Goal: Transaction & Acquisition: Book appointment/travel/reservation

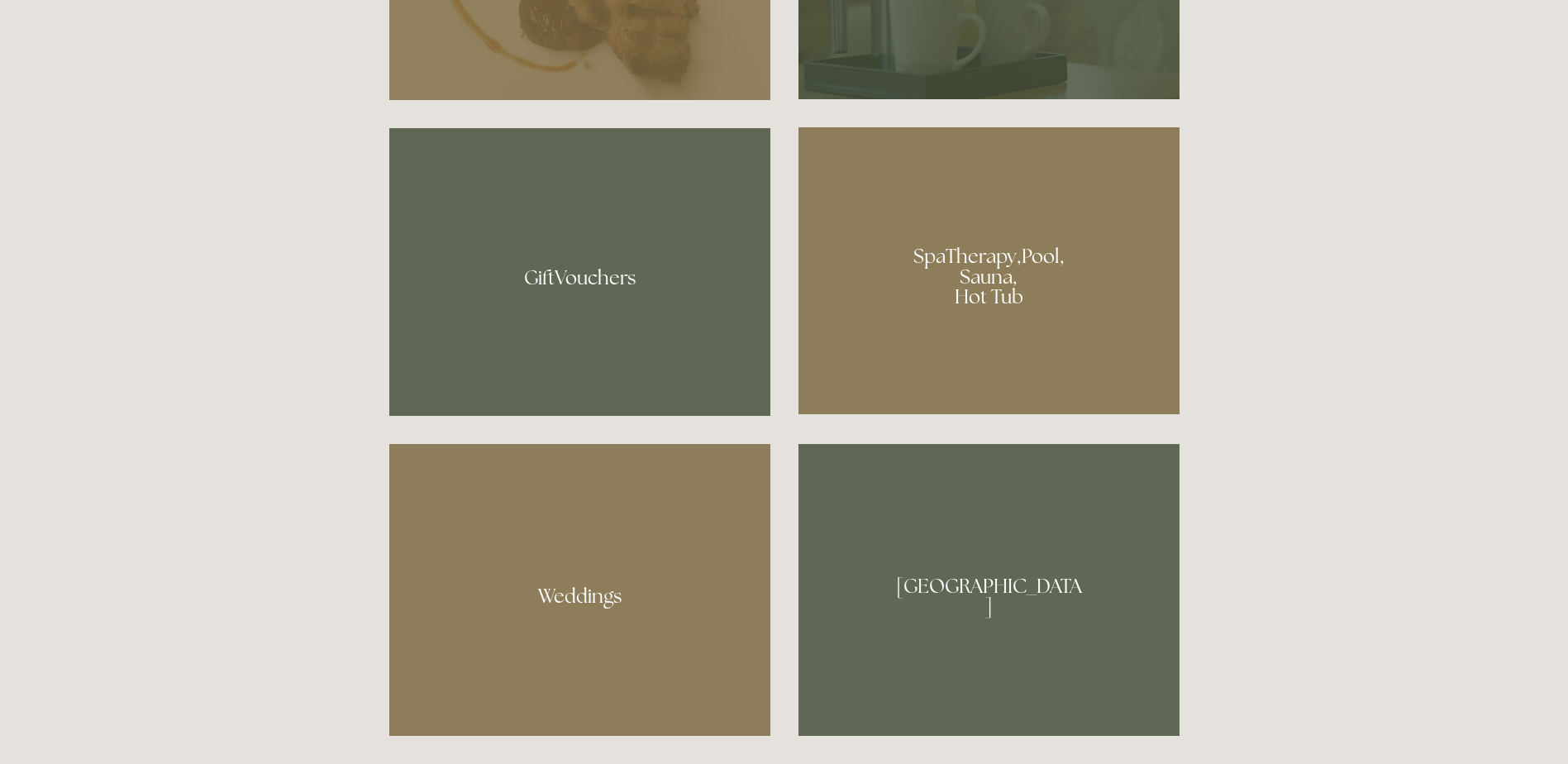
scroll to position [1489, 0]
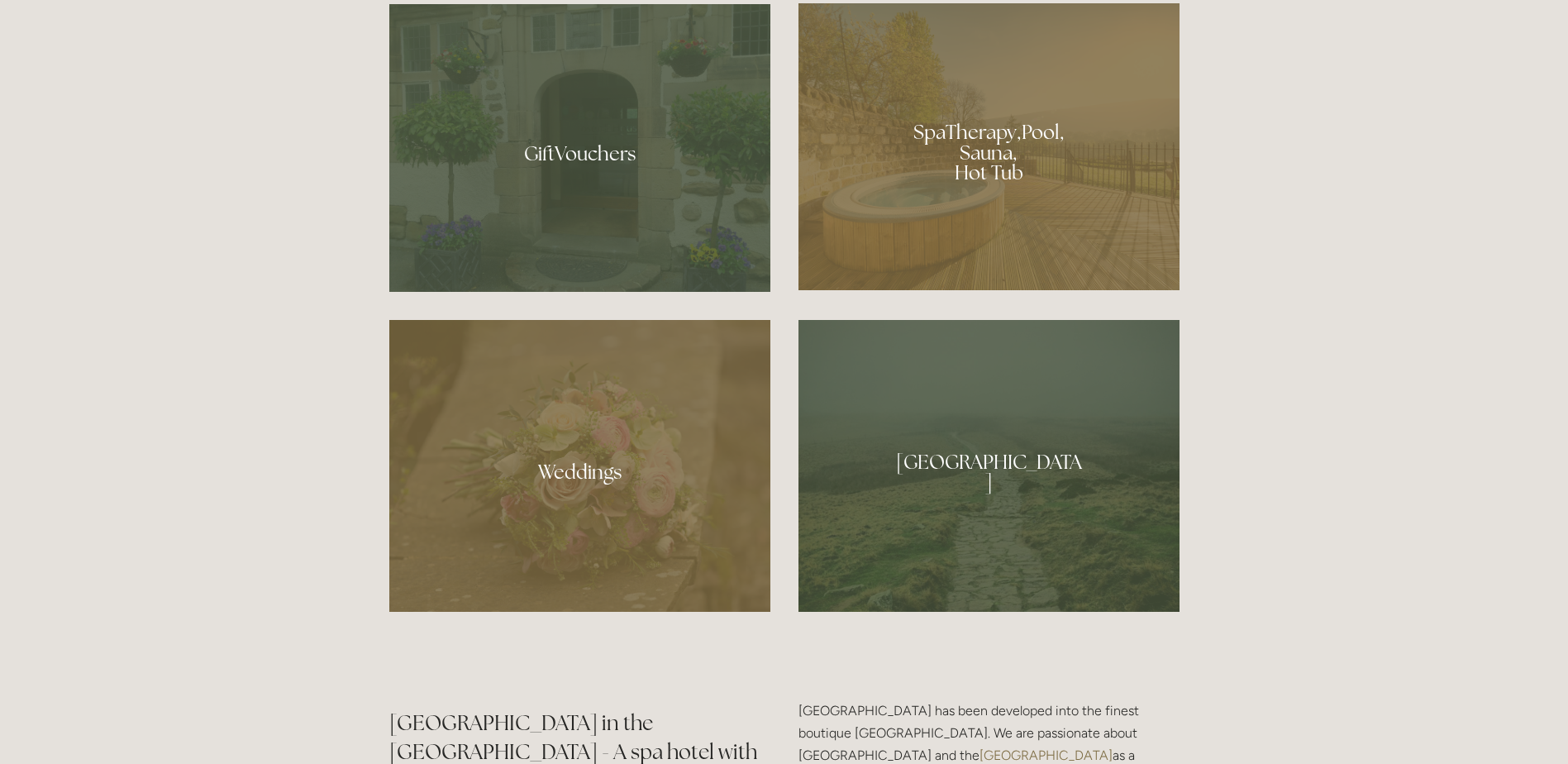
click at [1009, 110] on div at bounding box center [988, 147] width 381 height 287
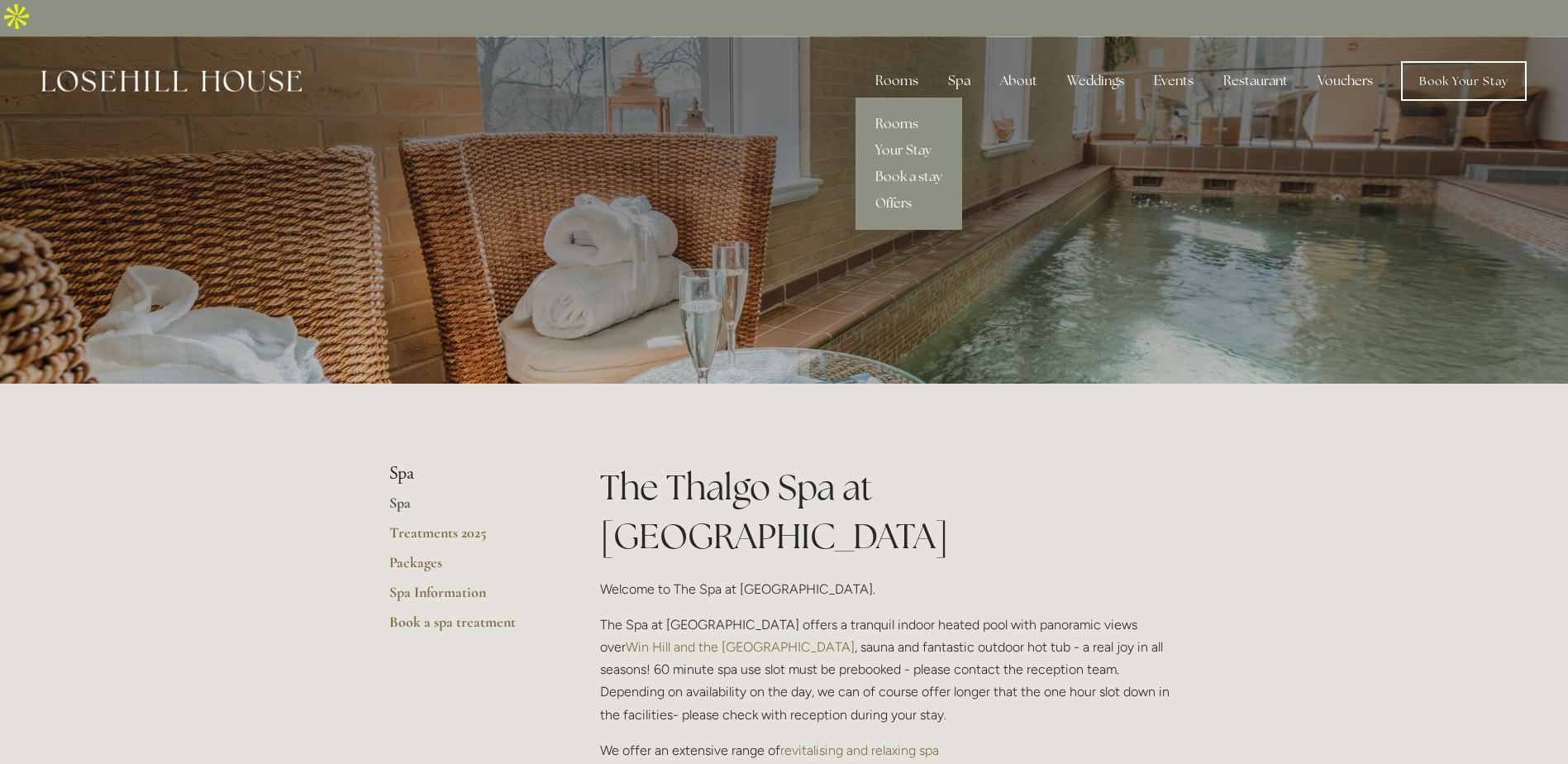
click at [896, 111] on link "Rooms" at bounding box center [908, 124] width 106 height 26
